Goal: Task Accomplishment & Management: Manage account settings

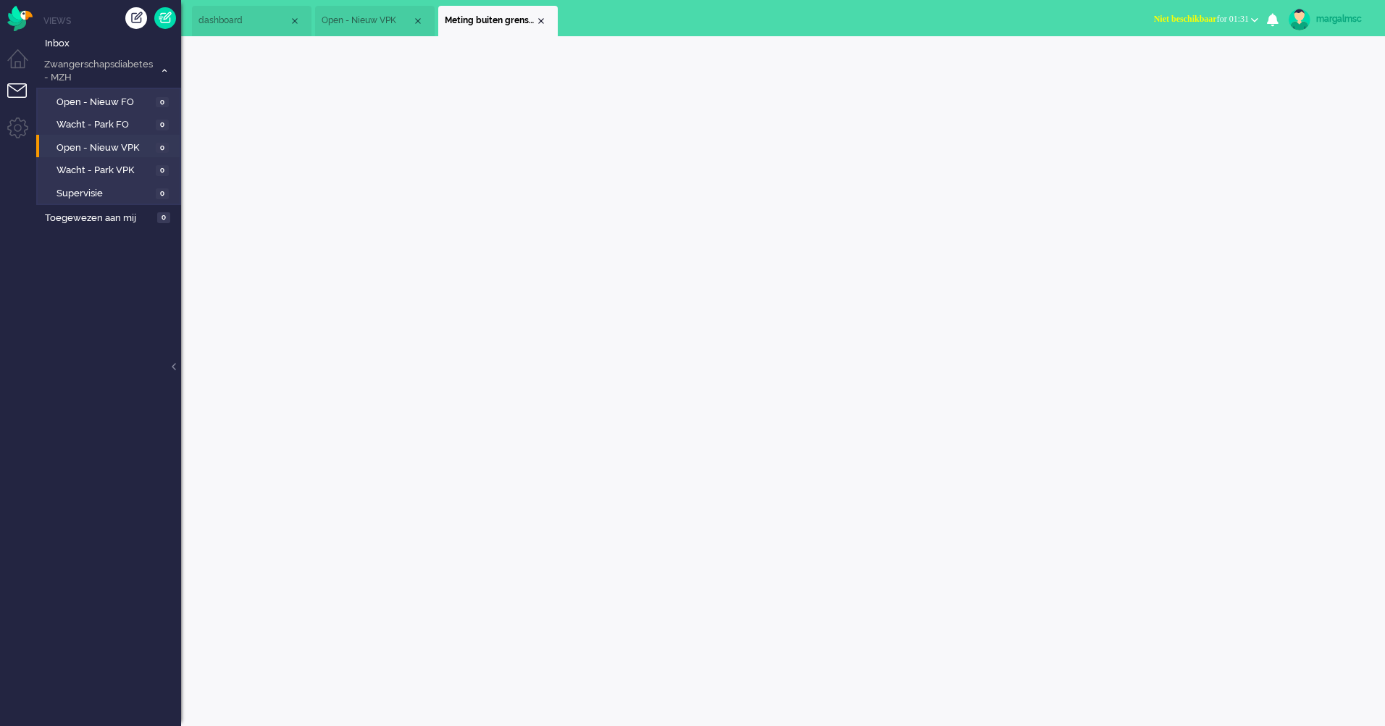
click at [541, 12] on li "Meting buiten grenswaarden" at bounding box center [497, 21] width 119 height 30
drag, startPoint x: 539, startPoint y: 19, endPoint x: 526, endPoint y: 23, distance: 13.1
click at [539, 19] on div "Close tab" at bounding box center [541, 21] width 12 height 12
click at [421, 20] on div "Close tab" at bounding box center [418, 21] width 12 height 12
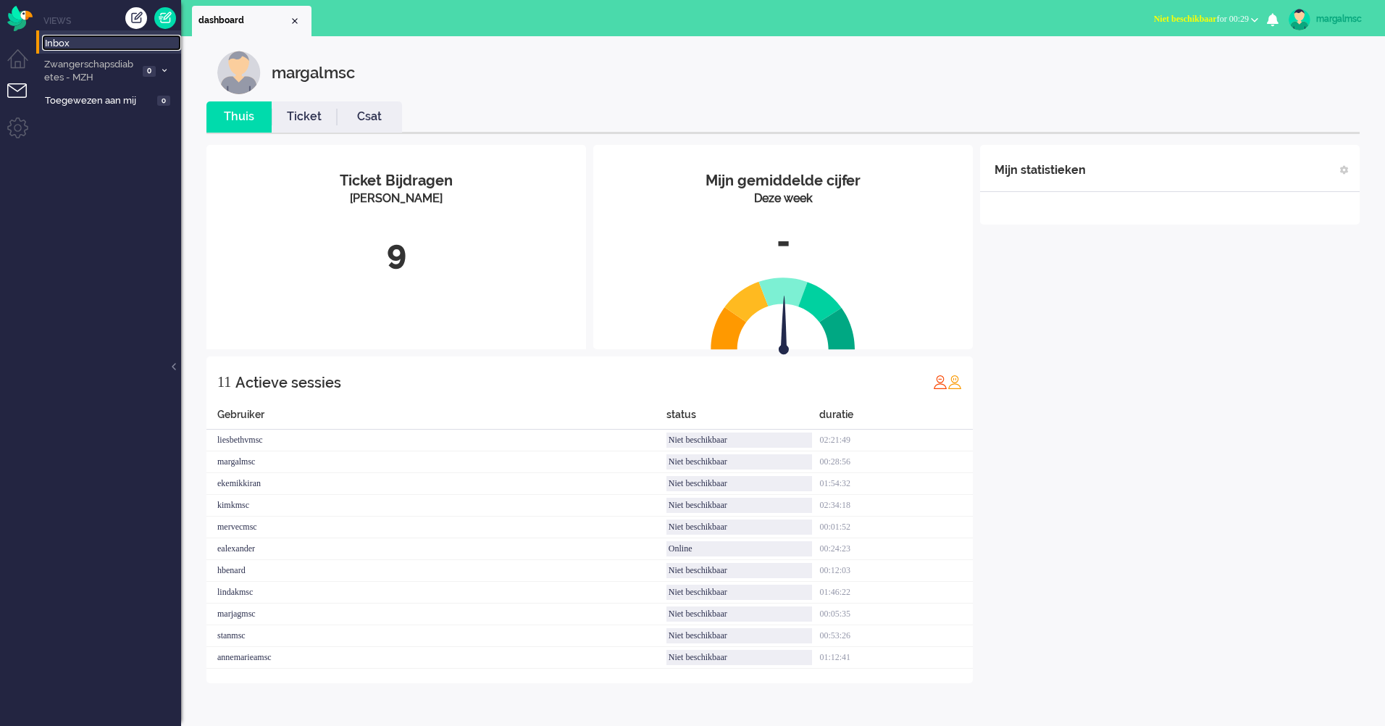
click at [161, 45] on span "Inbox" at bounding box center [113, 44] width 136 height 14
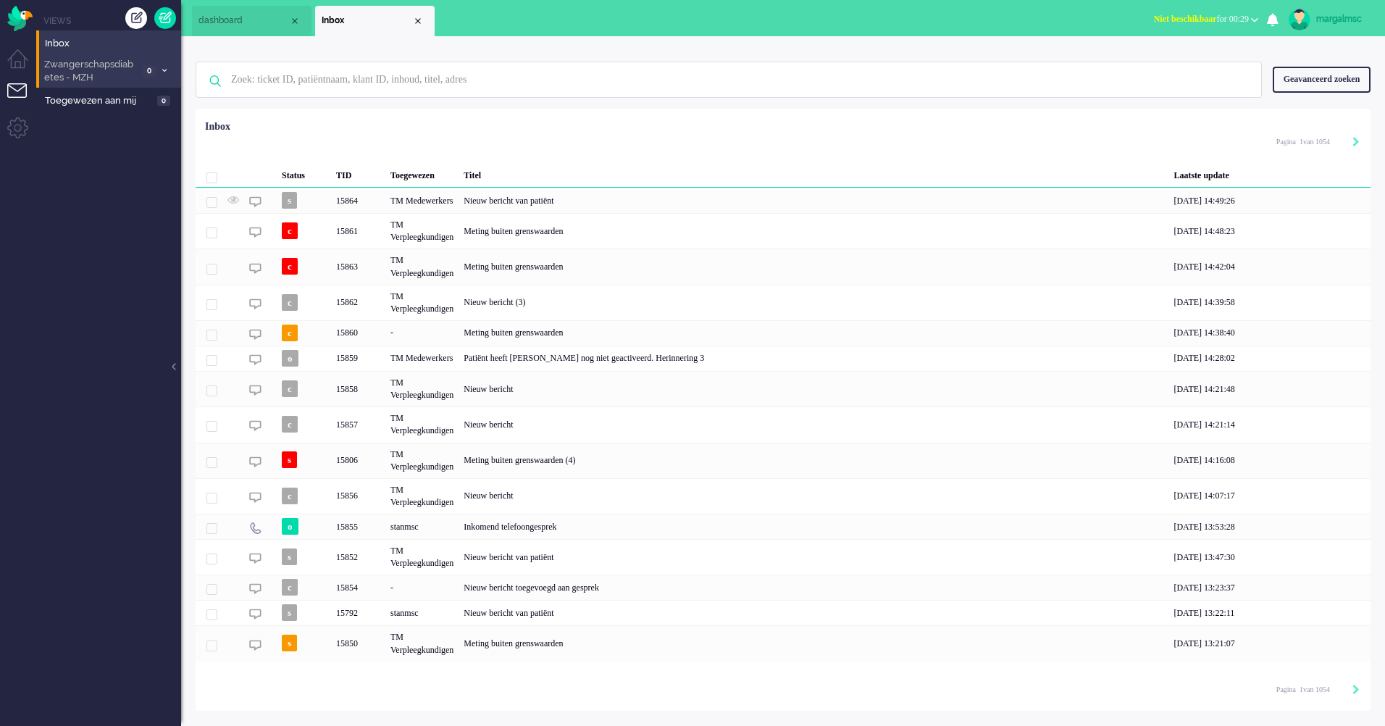
click at [140, 55] on li "Zwangerschapsdiabetes - MZH 0" at bounding box center [108, 71] width 145 height 34
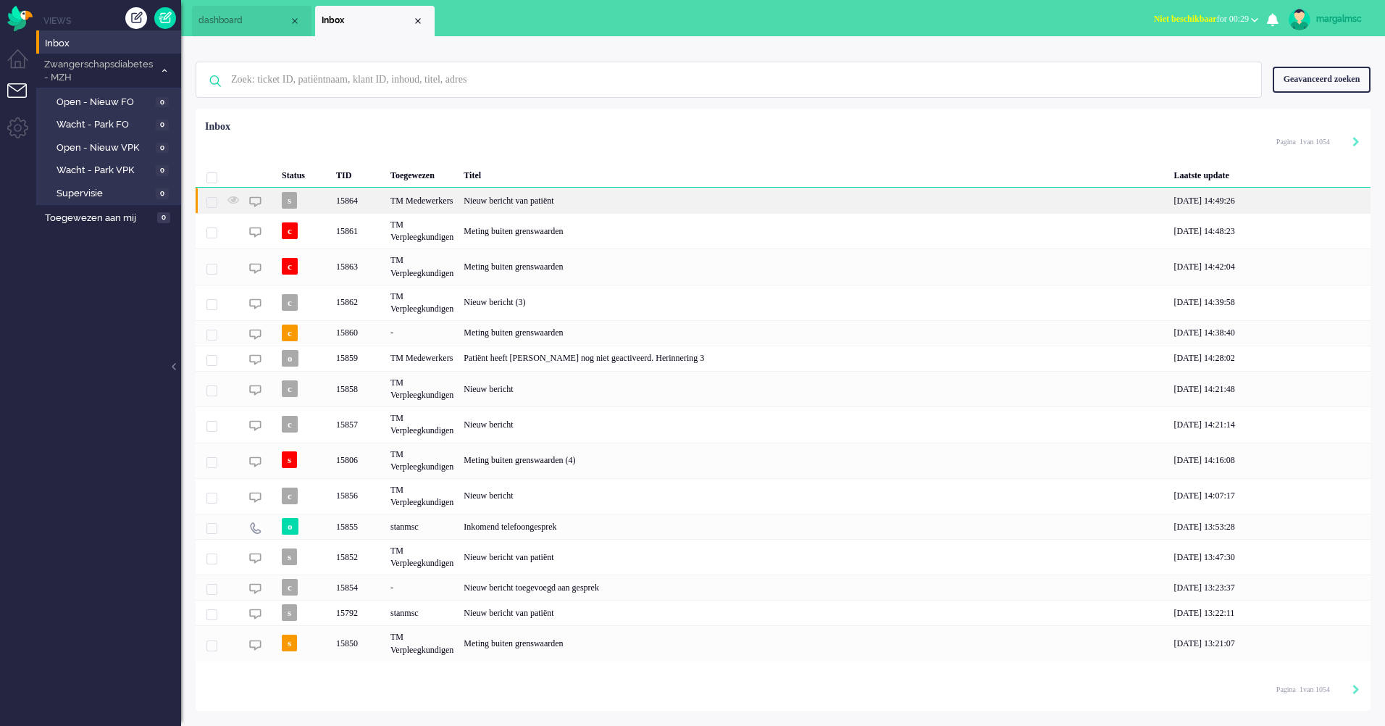
click at [408, 196] on div "TM Medewerkers" at bounding box center [421, 200] width 73 height 25
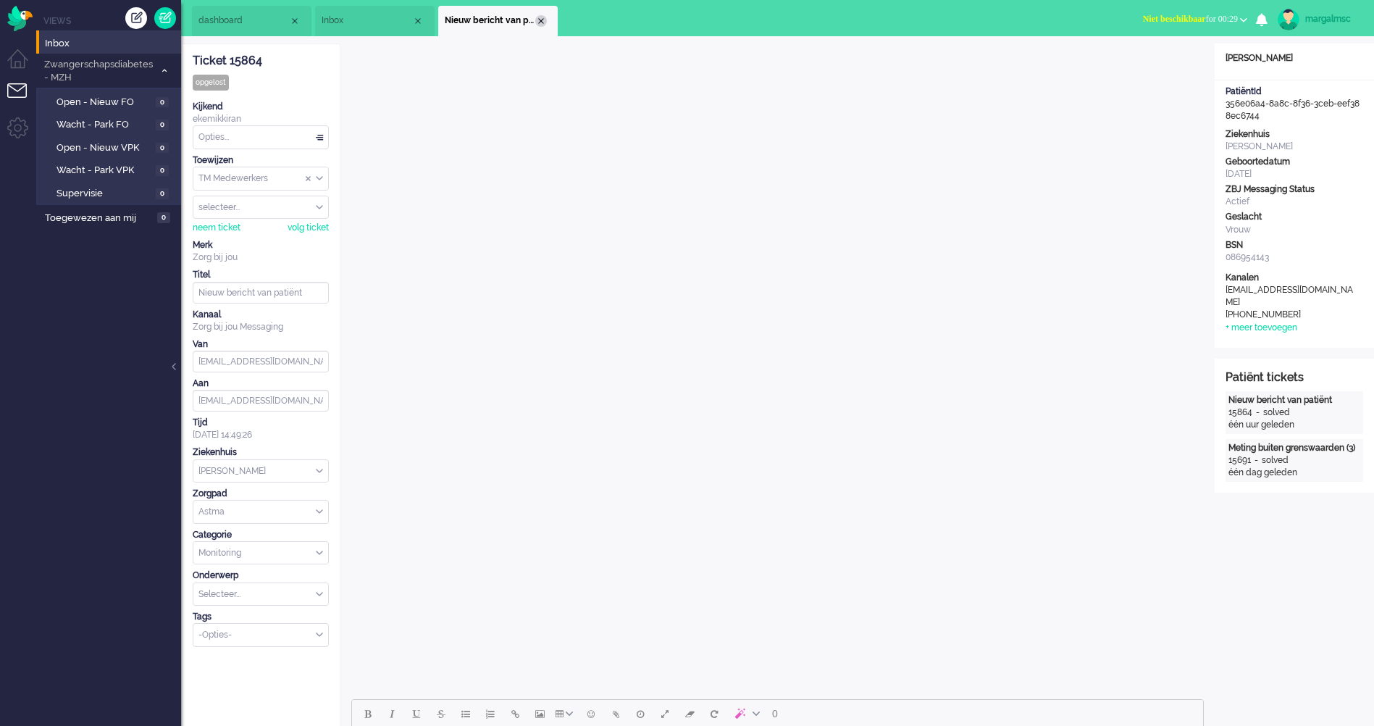
click at [544, 19] on div "Close tab" at bounding box center [541, 21] width 12 height 12
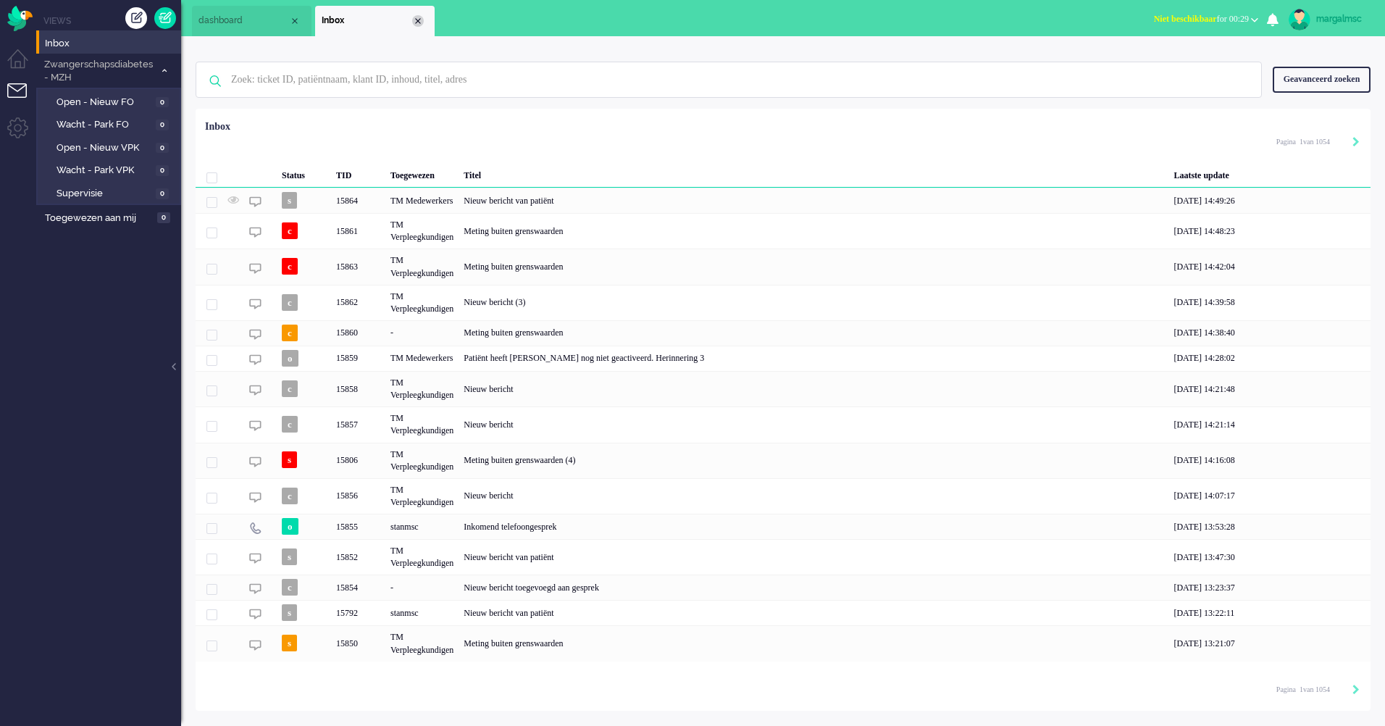
click at [421, 17] on div "Close tab" at bounding box center [418, 21] width 12 height 12
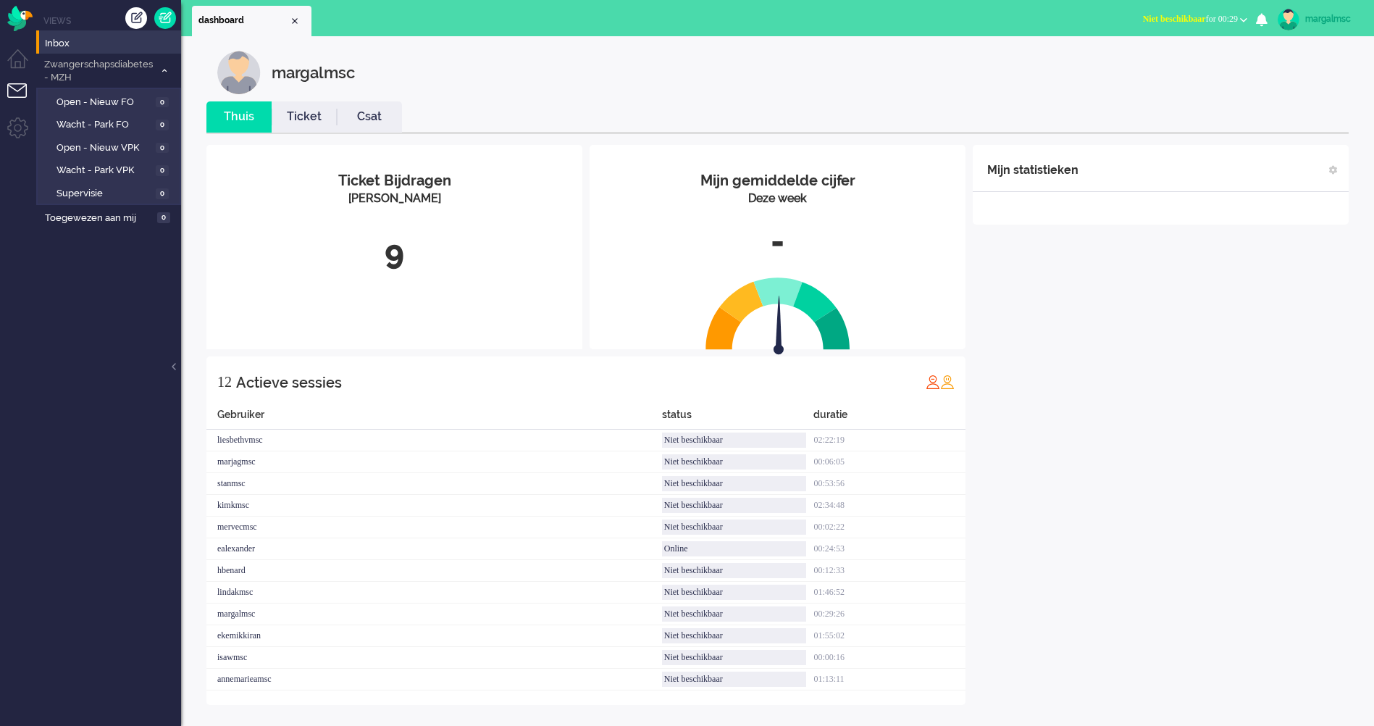
drag, startPoint x: 1332, startPoint y: 33, endPoint x: 1324, endPoint y: 30, distance: 7.8
click at [1329, 32] on li "margalmsc Live kanalen Telefoon: Medisch Telefoon: Niet medisch Telefoon: Test …" at bounding box center [1323, 20] width 99 height 32
click at [1324, 30] on link "margalmsc" at bounding box center [1316, 20] width 85 height 22
click at [1282, 117] on link "Uitloggen" at bounding box center [1316, 116] width 100 height 14
